Goal: Ask a question

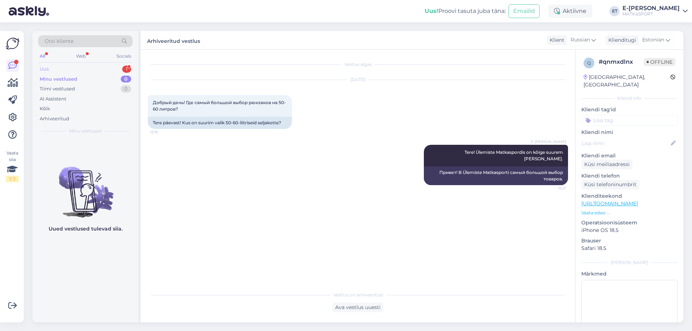
click at [68, 70] on div "Uus 1" at bounding box center [85, 69] width 94 height 10
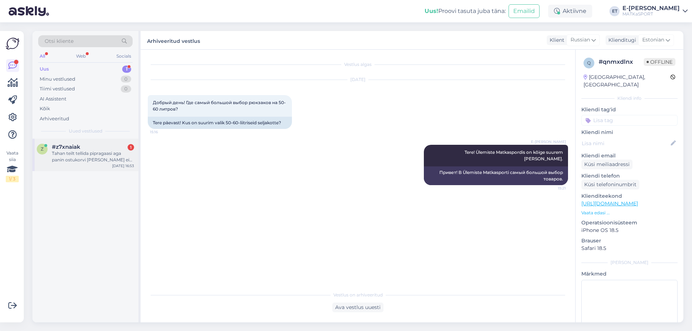
click at [79, 159] on div "Tahan teilt tellida pipragaasi aga panin ostukorvi [PERSON_NAME] ei saa." at bounding box center [93, 156] width 82 height 13
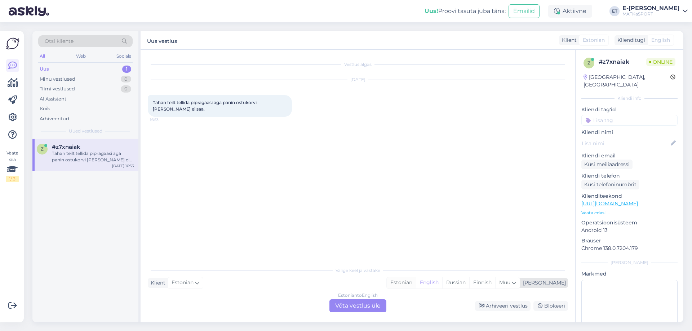
click at [416, 284] on div "Estonian" at bounding box center [401, 282] width 29 height 11
click at [364, 306] on div "Estonian to Estonian Võta vestlus üle" at bounding box center [357, 305] width 57 height 13
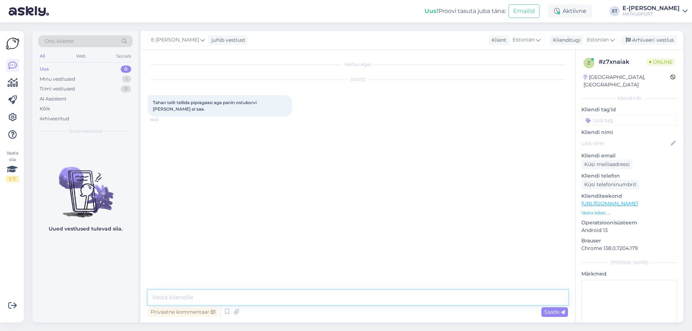
click at [189, 297] on textarea at bounding box center [358, 297] width 420 height 15
paste textarea "TOODET EI MÜÜDA E-[PERSON_NAME] ohtlike materjalide saatmise piirangute tõttu."
click at [168, 298] on textarea "Tere! TOODET EI MÜÜDA E-[PERSON_NAME] ohtlike materjalide saatmise piirangute t…" at bounding box center [358, 297] width 420 height 15
type textarea "Tere! Gaase ei müüda e-poes ohtlike materjalide saatmise piirangute tõttu."
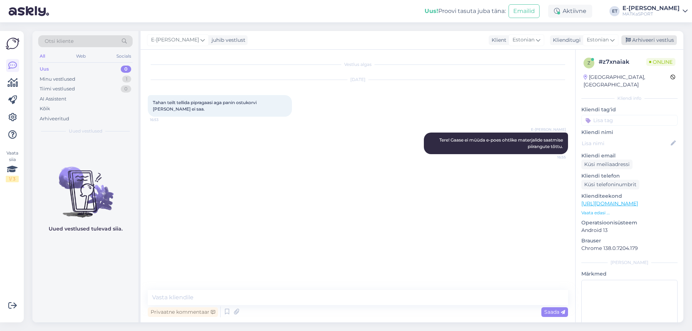
click at [640, 42] on div "Arhiveeri vestlus" at bounding box center [648, 40] width 55 height 10
